Goal: Task Accomplishment & Management: Use online tool/utility

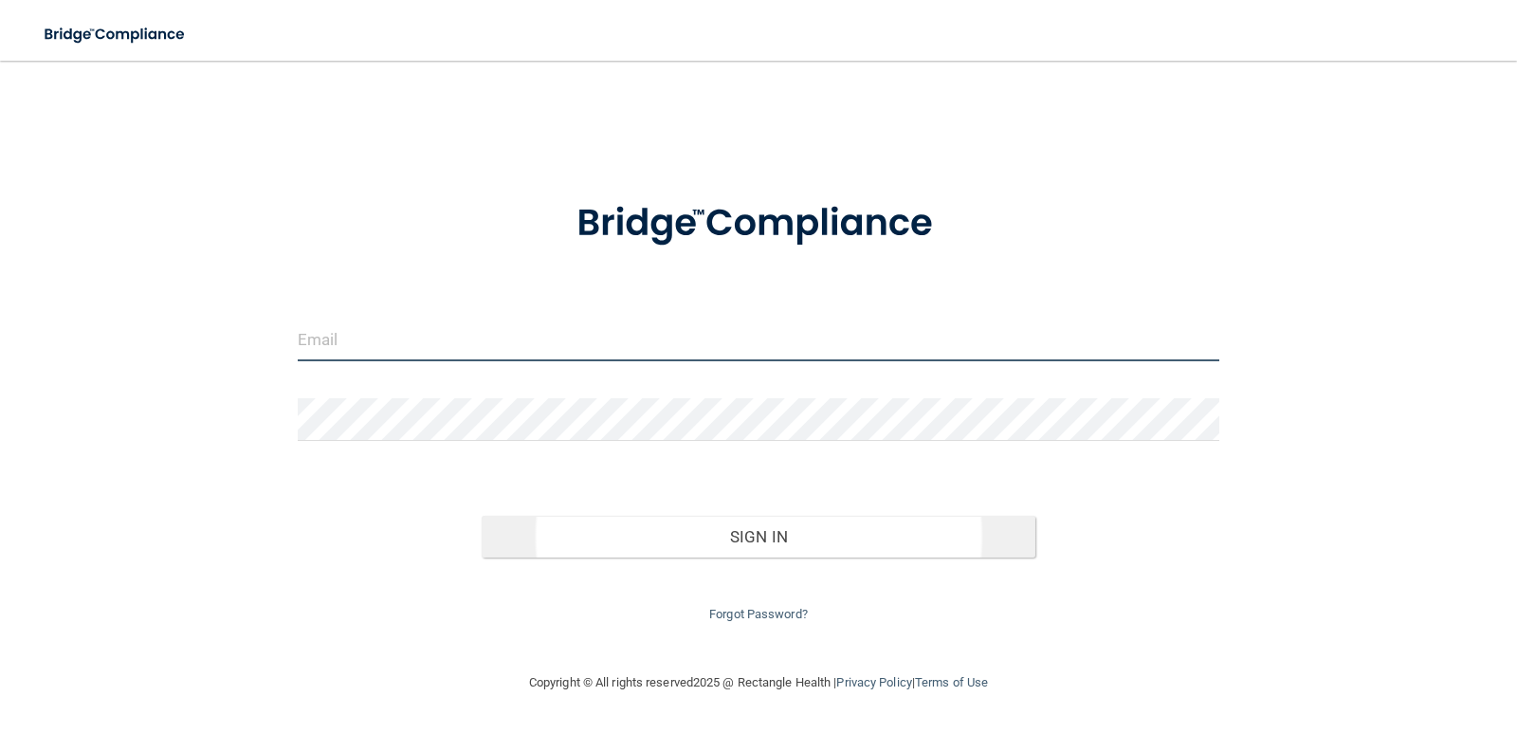
type input "[PERSON_NAME][EMAIL_ADDRESS][PERSON_NAME][DOMAIN_NAME]"
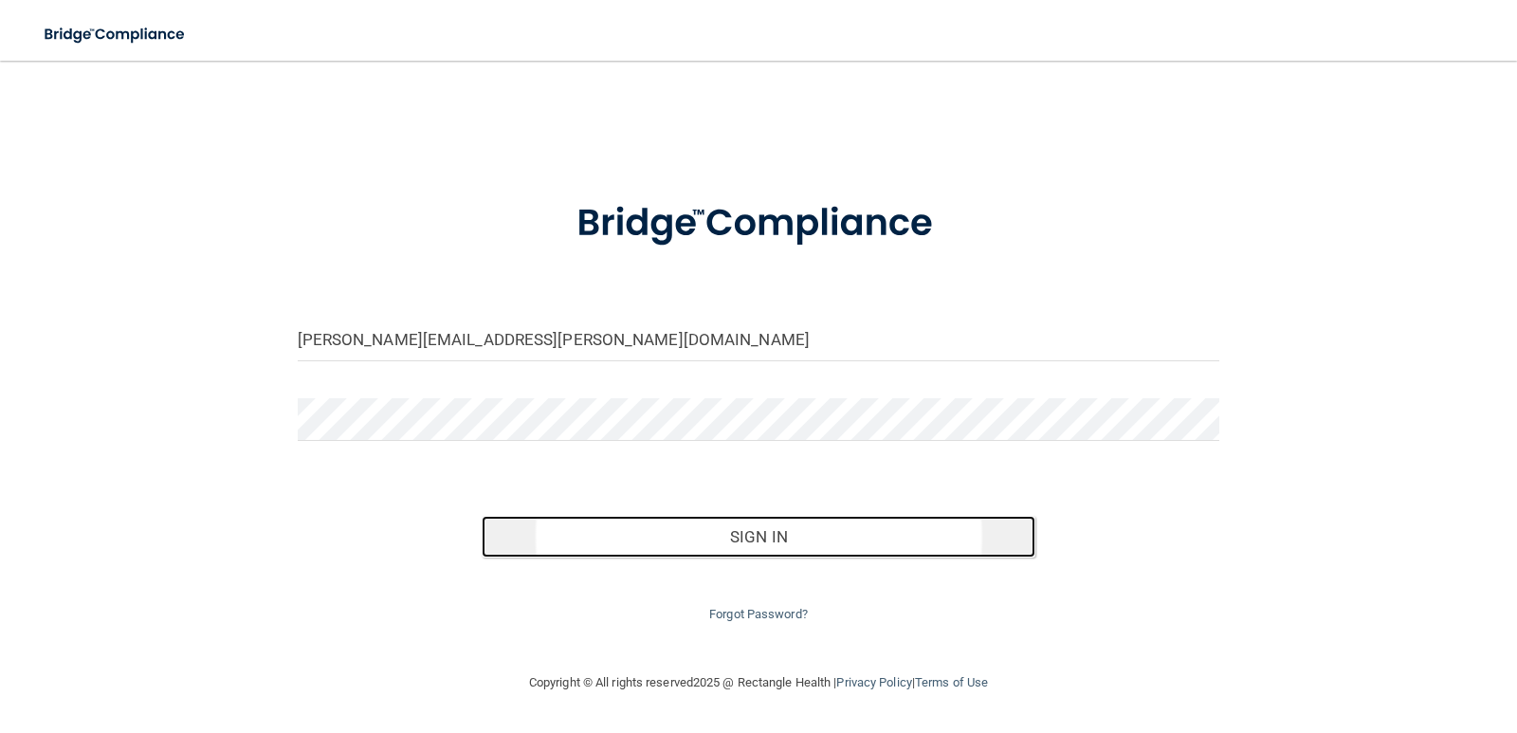
click at [780, 539] on button "Sign In" at bounding box center [759, 537] width 554 height 42
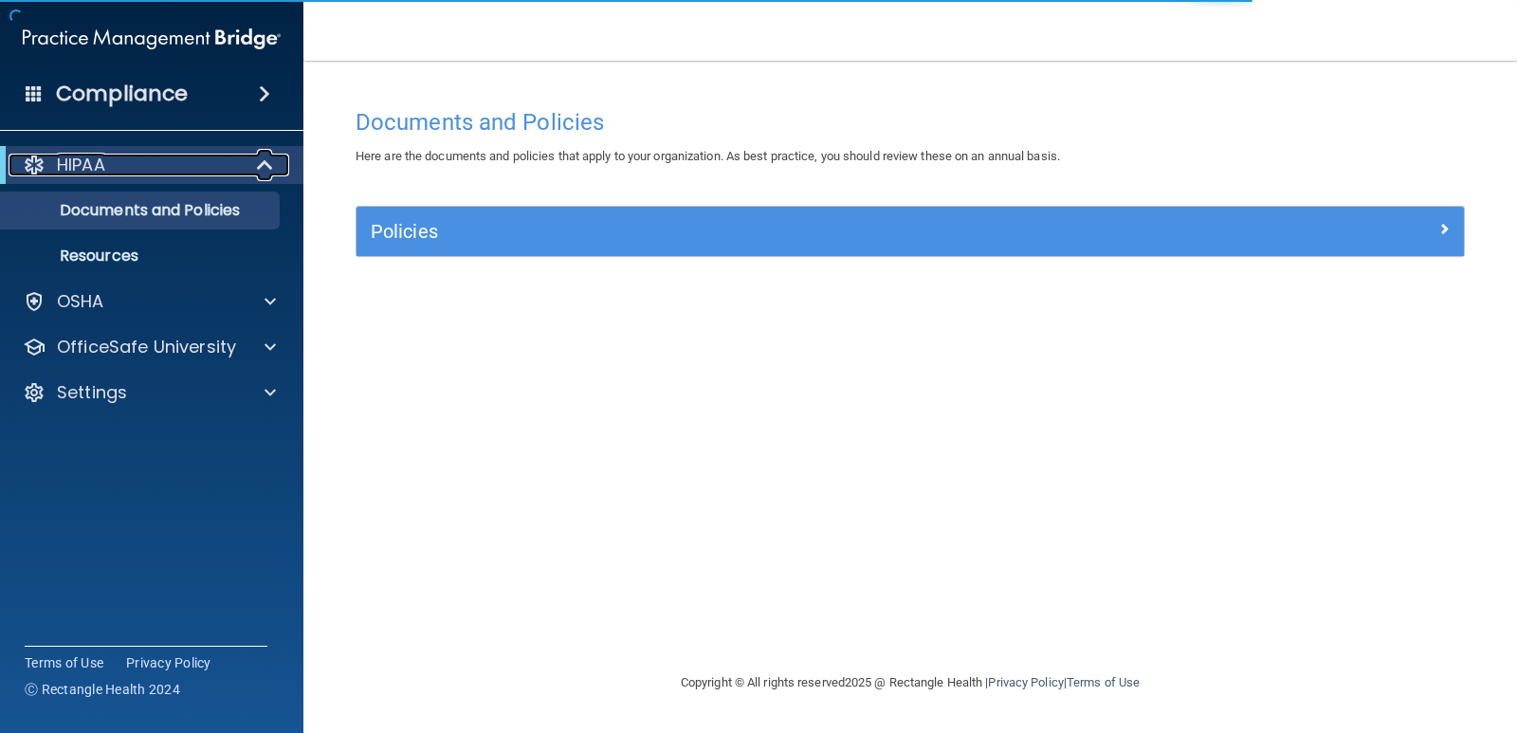
click at [153, 173] on div "HIPAA" at bounding box center [126, 165] width 234 height 23
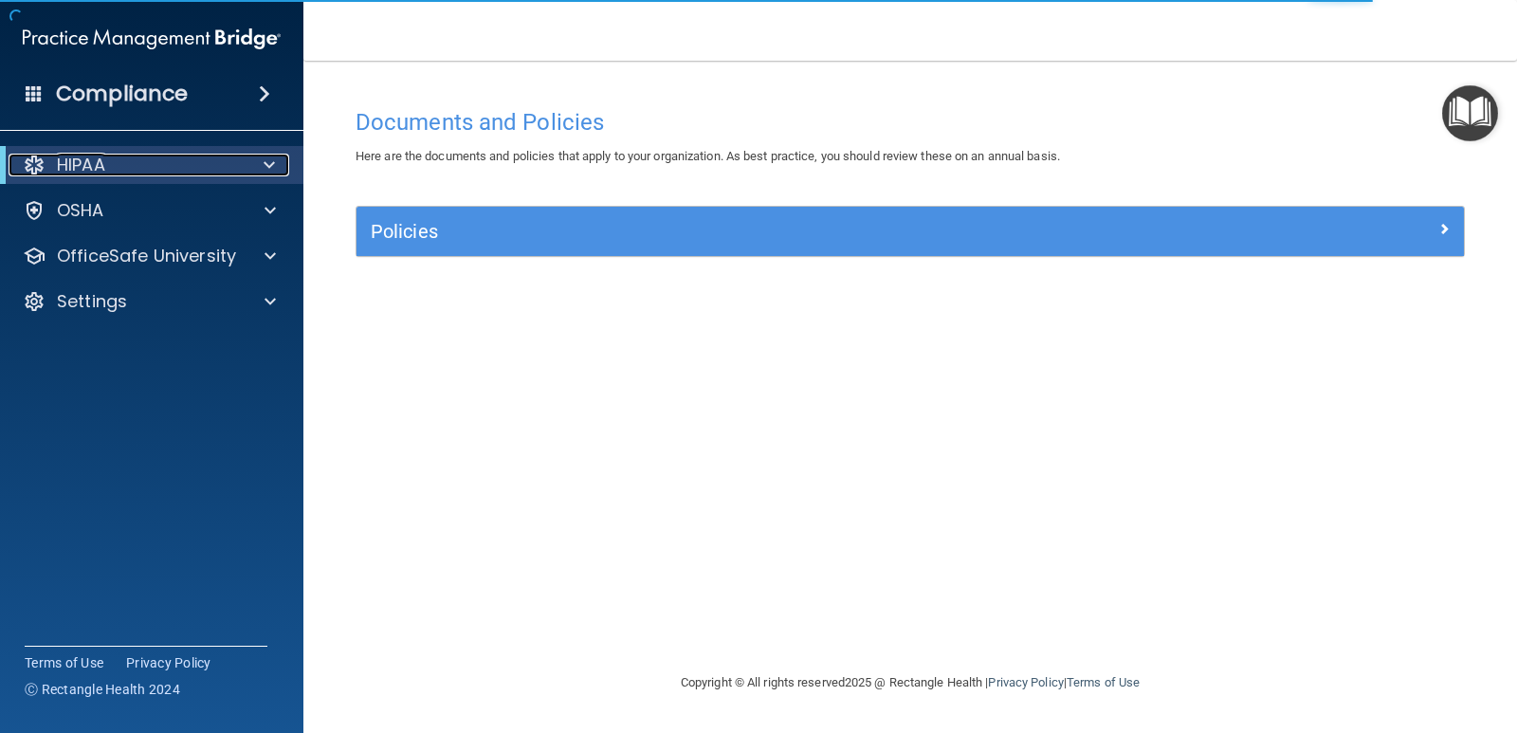
click at [153, 173] on div "HIPAA" at bounding box center [126, 165] width 234 height 23
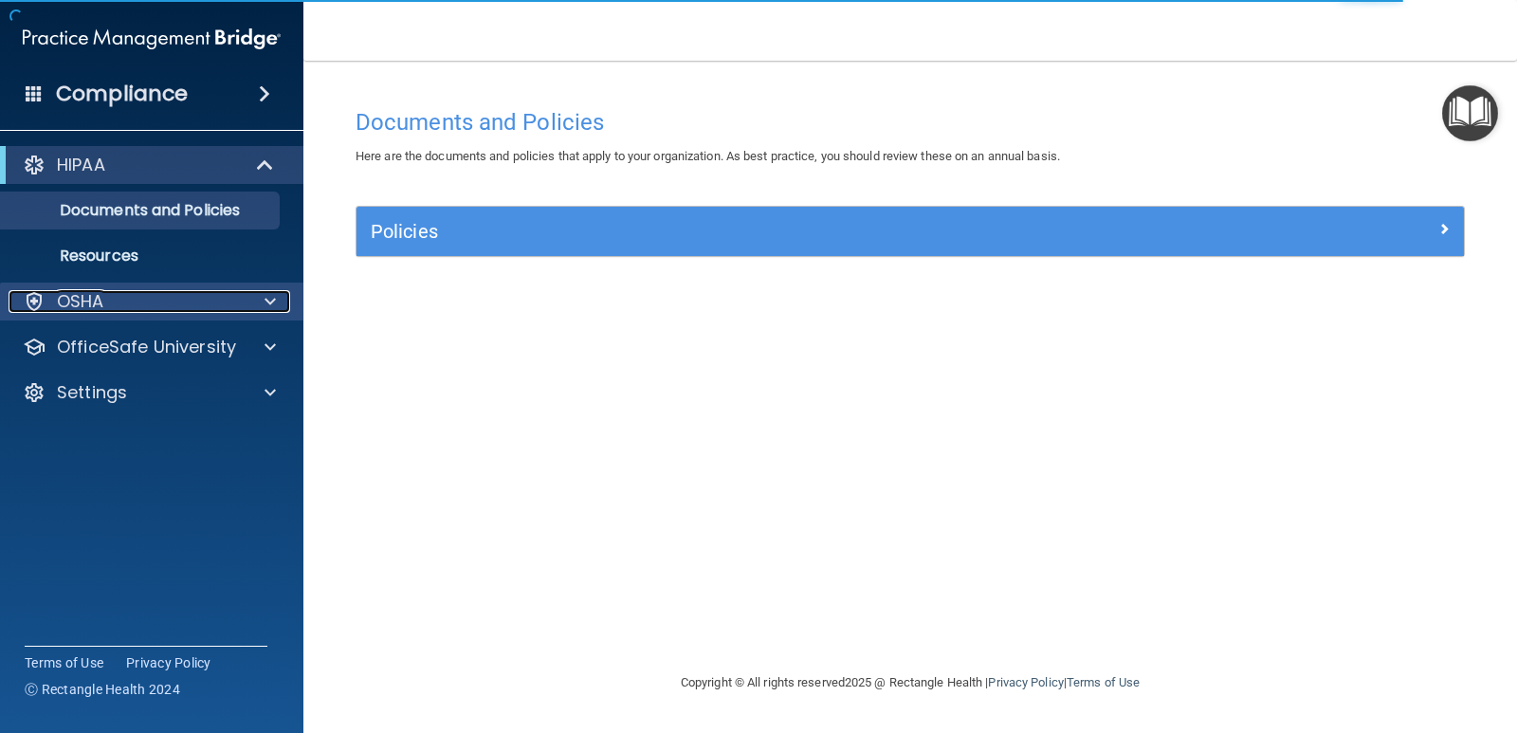
click at [132, 298] on div "OSHA" at bounding box center [126, 301] width 235 height 23
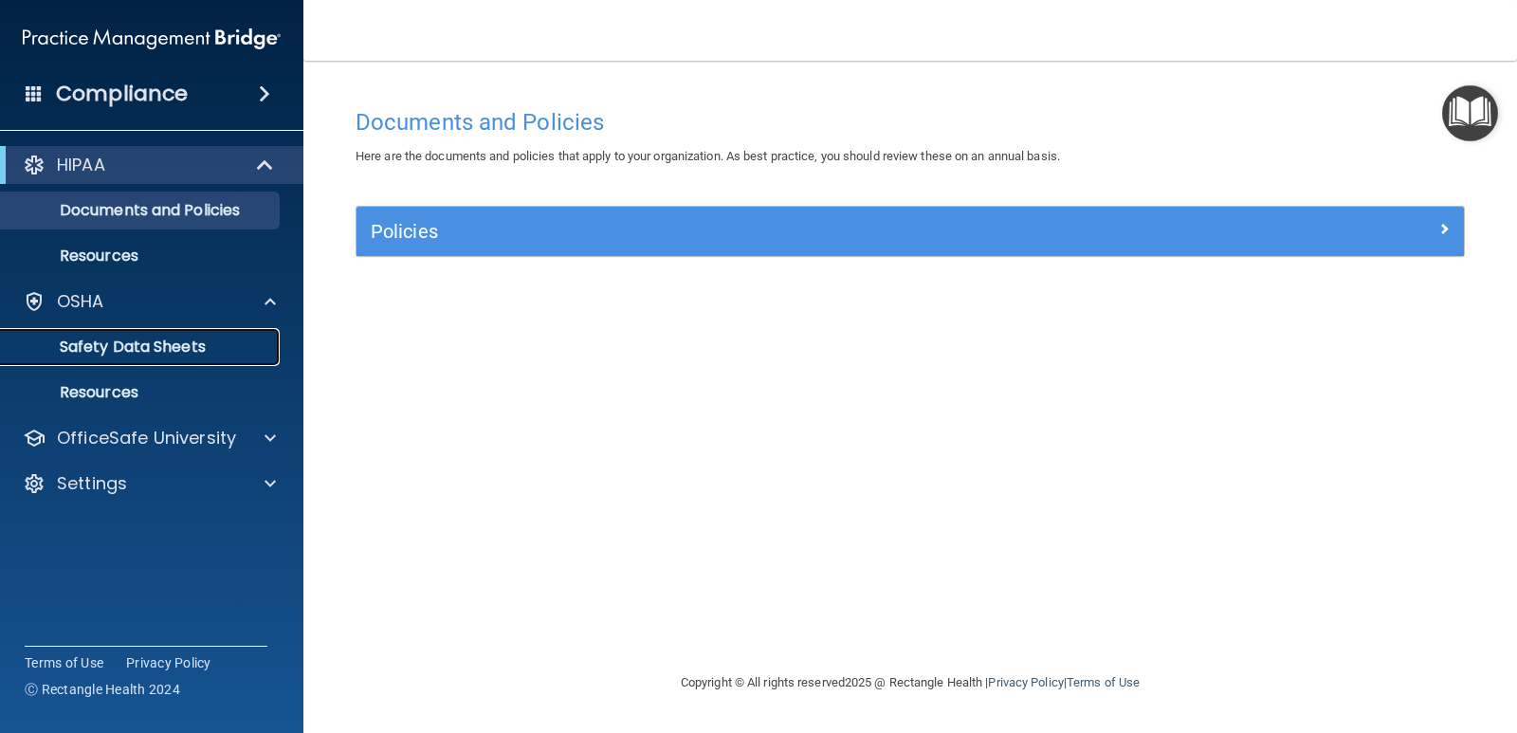
click at [107, 356] on p "Safety Data Sheets" at bounding box center [141, 347] width 259 height 19
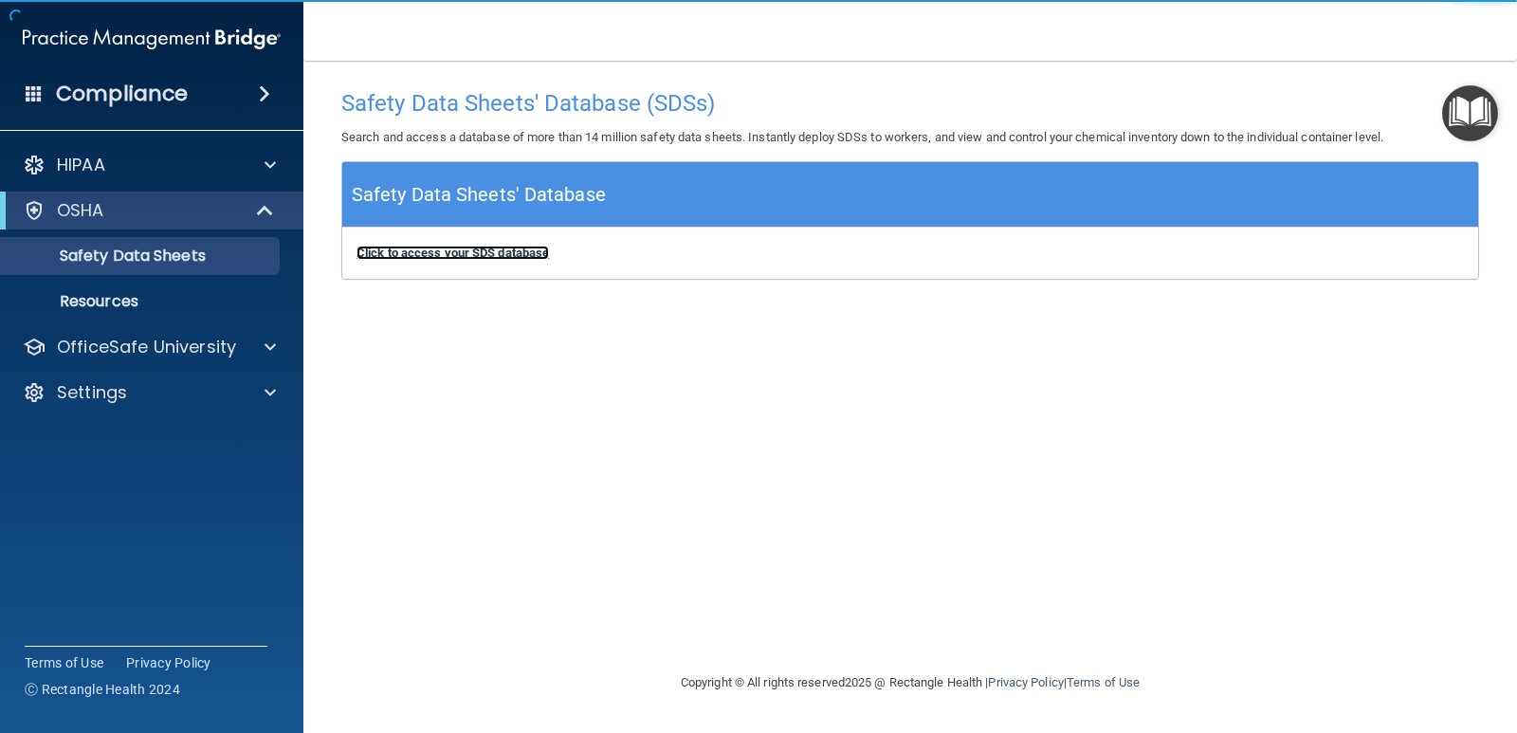
click at [415, 254] on b "Click to access your SDS database" at bounding box center [453, 253] width 193 height 14
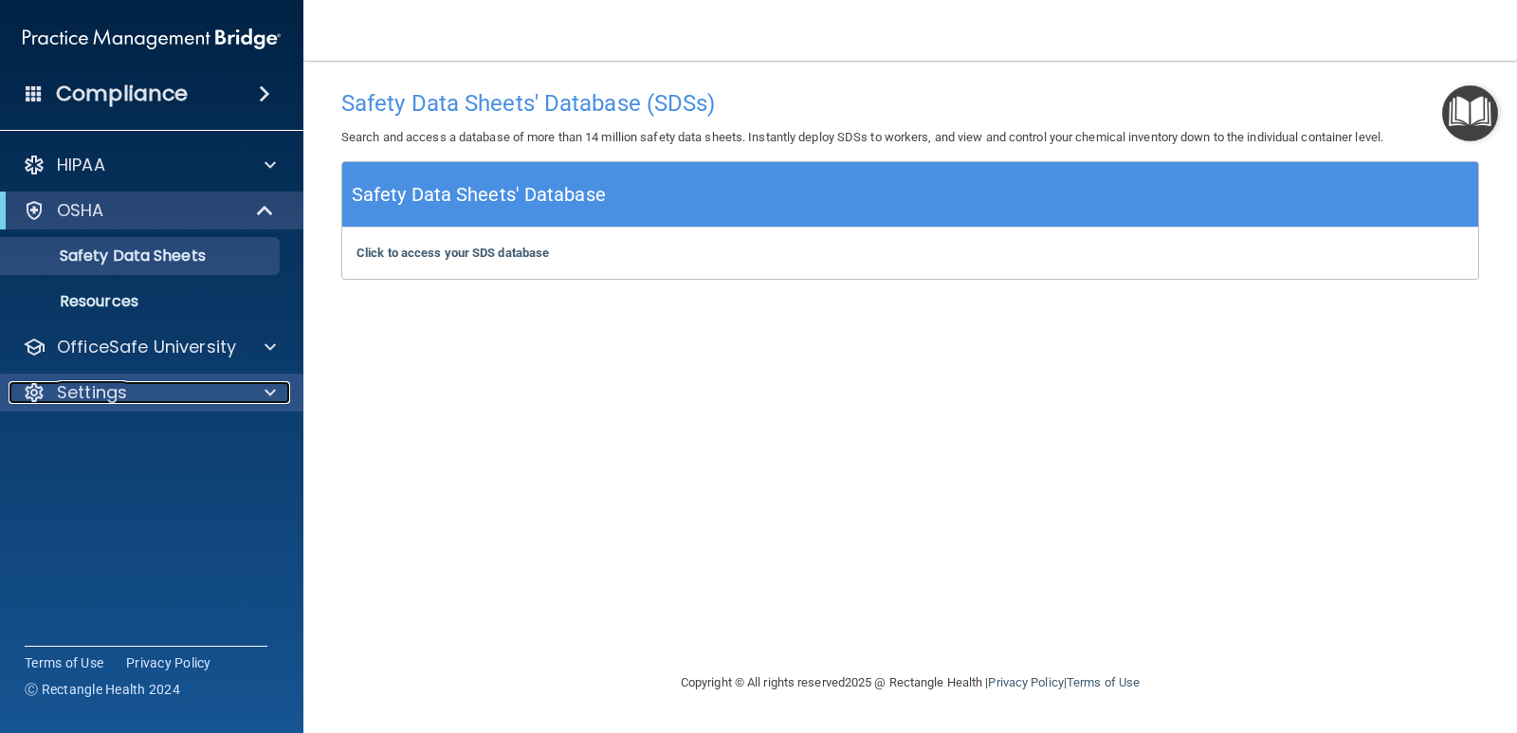
click at [101, 394] on p "Settings" at bounding box center [92, 392] width 70 height 23
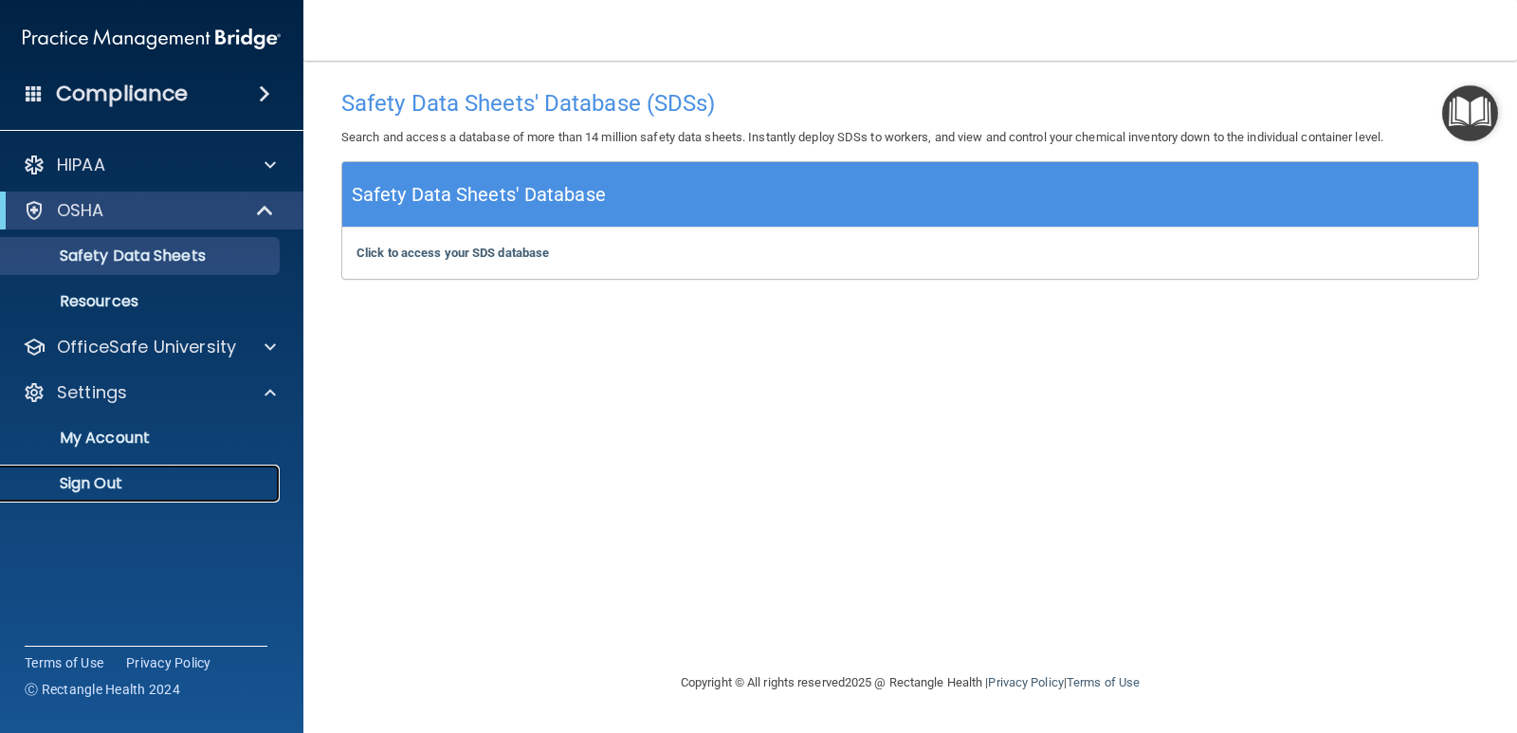
click at [105, 478] on p "Sign Out" at bounding box center [141, 483] width 259 height 19
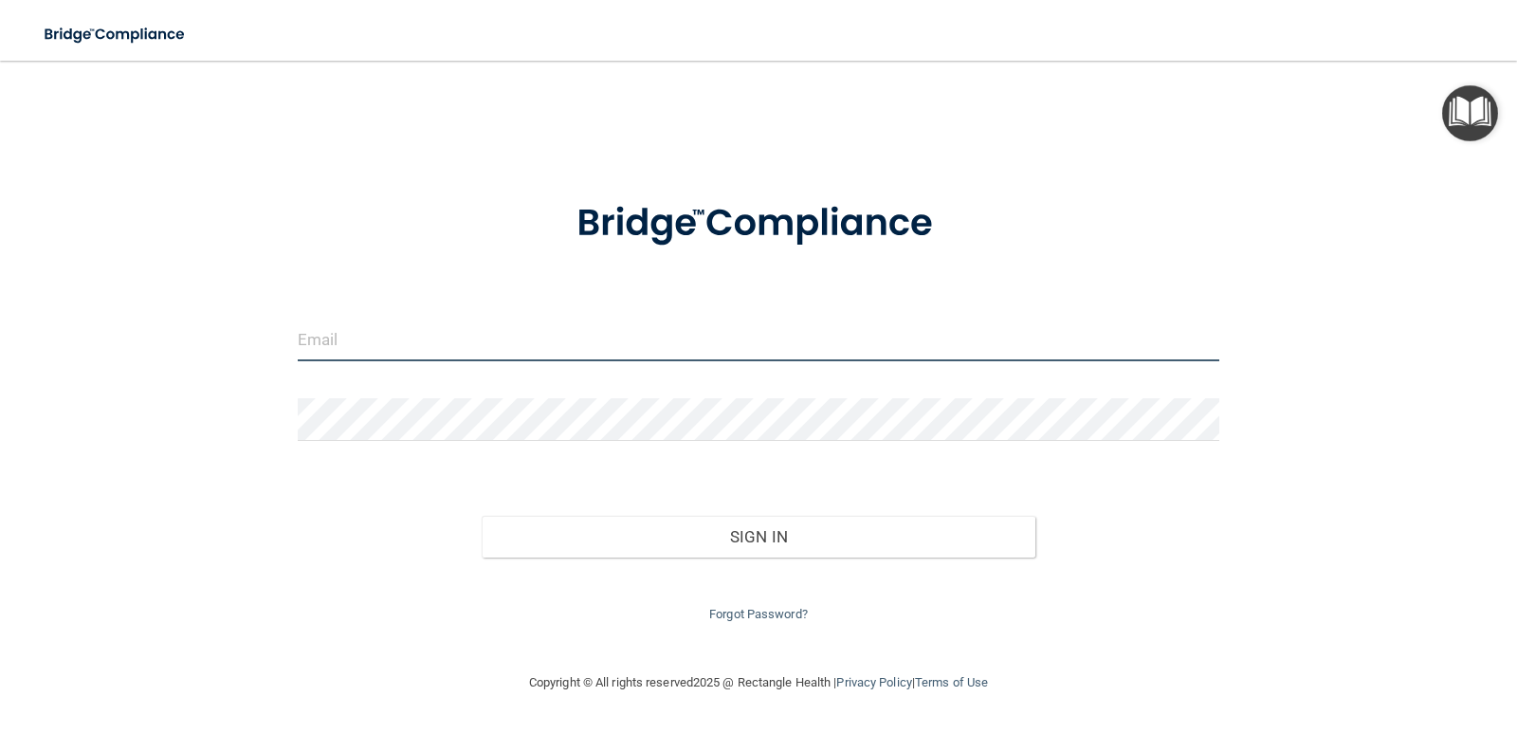
type input "[PERSON_NAME][EMAIL_ADDRESS][PERSON_NAME][DOMAIN_NAME]"
